Goal: Task Accomplishment & Management: Complete application form

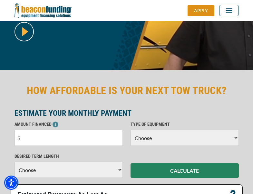
scroll to position [157, 0]
